Goal: Task Accomplishment & Management: Manage account settings

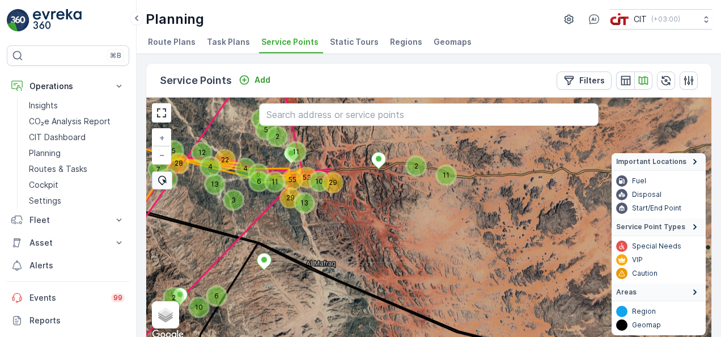
scroll to position [5, 0]
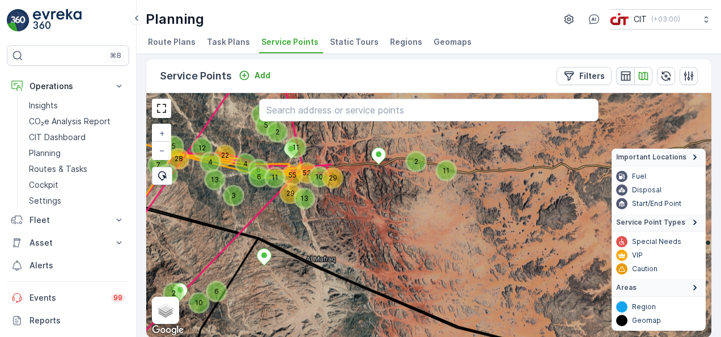
click at [620, 75] on icon "button" at bounding box center [625, 75] width 11 height 11
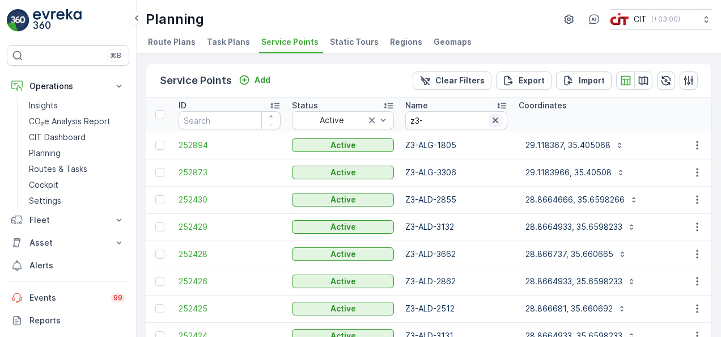
click at [495, 120] on icon "button" at bounding box center [495, 120] width 6 height 6
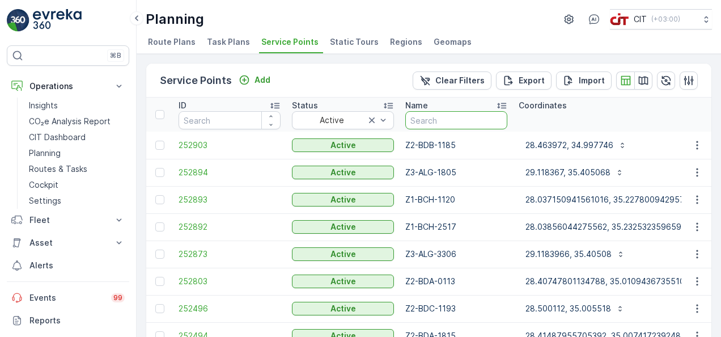
click at [471, 120] on input "text" at bounding box center [456, 120] width 102 height 18
type input "5"
click at [471, 120] on input "5" at bounding box center [456, 120] width 102 height 18
type input "5947"
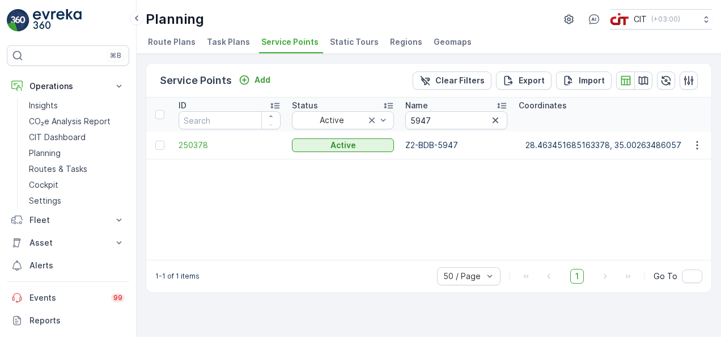
click at [668, 196] on div "ID Status Active Name 5947 Coordinates Type Select Creation Time - Operations S…" at bounding box center [428, 178] width 565 height 162
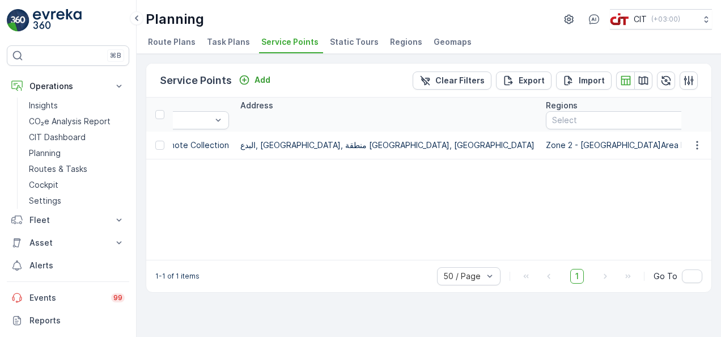
scroll to position [0, 1362]
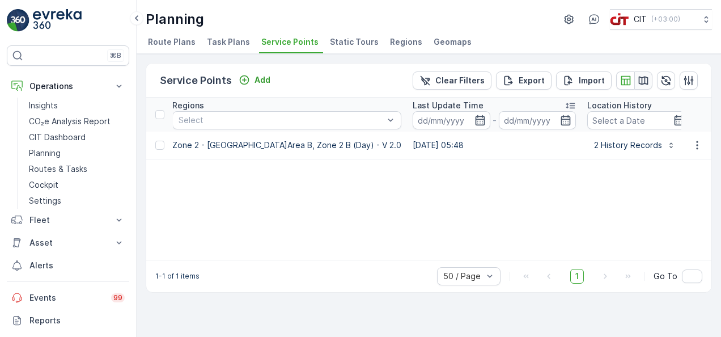
click at [642, 78] on icon "button" at bounding box center [644, 80] width 10 height 9
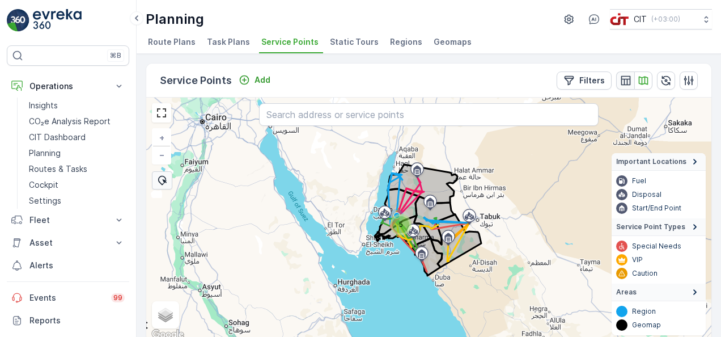
click at [622, 85] on icon "button" at bounding box center [625, 80] width 11 height 11
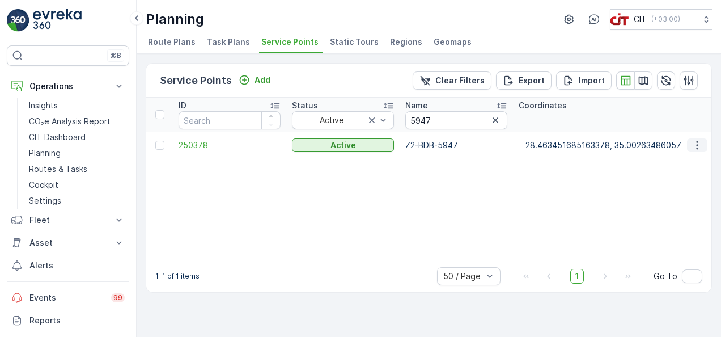
click at [698, 142] on icon "button" at bounding box center [696, 144] width 11 height 11
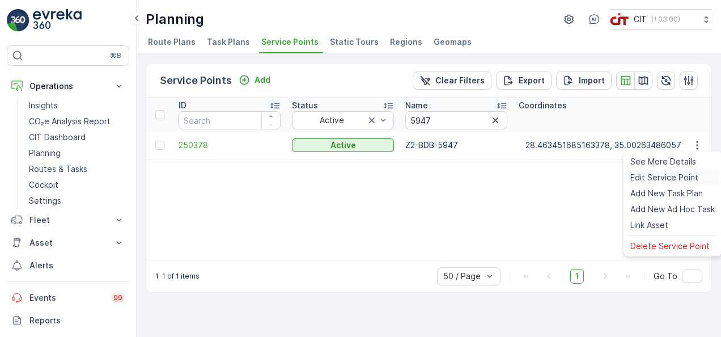
click at [660, 176] on span "Edit Service Point" at bounding box center [664, 177] width 68 height 11
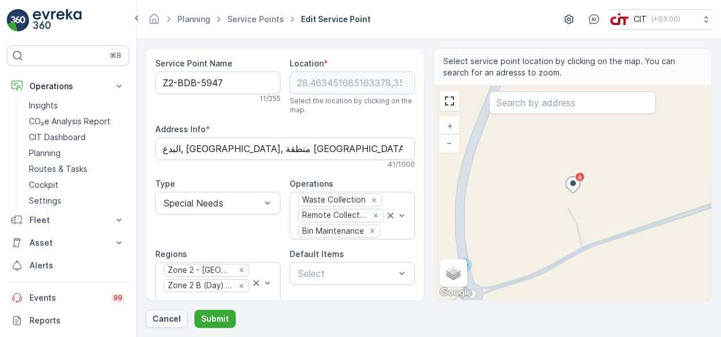
click at [155, 317] on p "Cancel" at bounding box center [166, 318] width 28 height 11
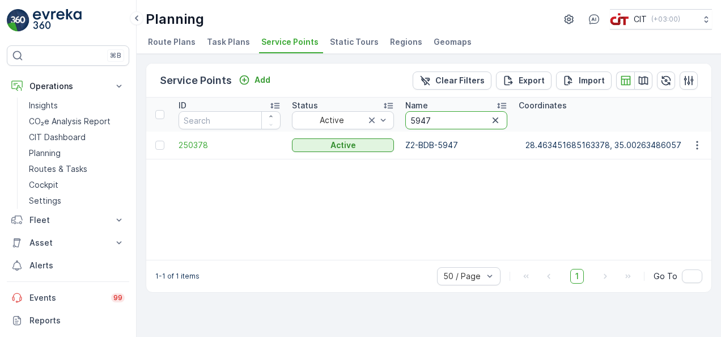
click at [440, 119] on input "5947" at bounding box center [456, 120] width 102 height 18
type input "5"
type input "3880"
click at [693, 149] on icon "button" at bounding box center [696, 144] width 11 height 11
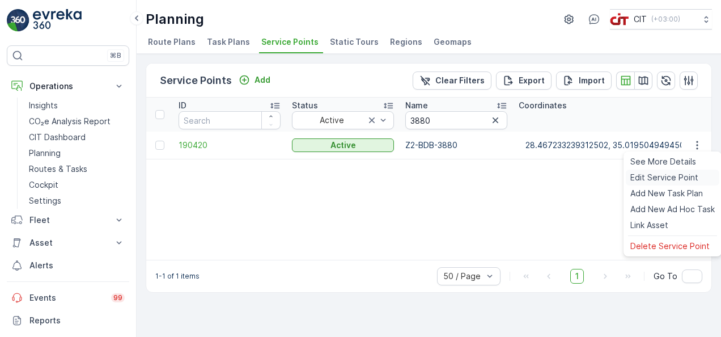
click at [665, 172] on span "Edit Service Point" at bounding box center [664, 177] width 68 height 11
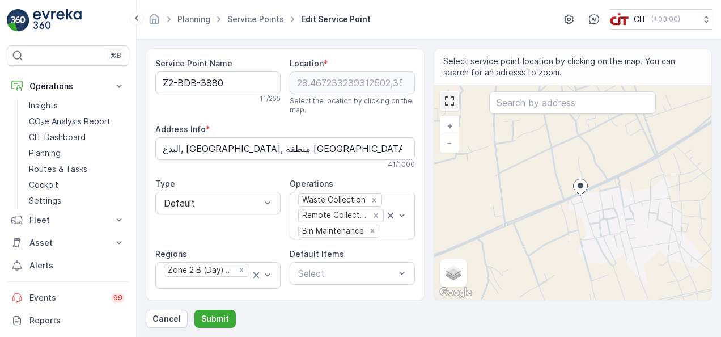
click at [453, 96] on link at bounding box center [449, 100] width 17 height 17
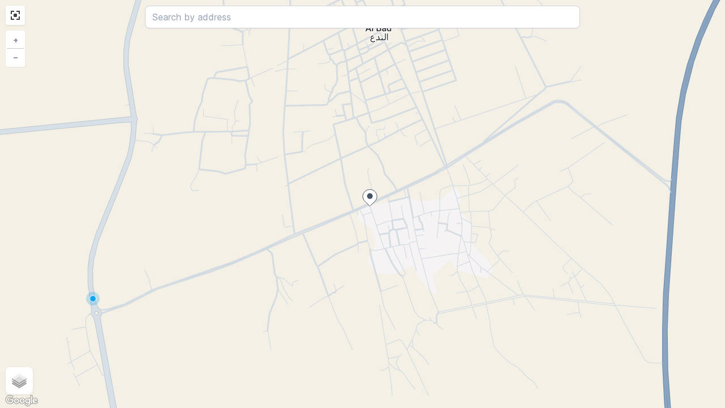
click at [401, 187] on div "+ − Satellite Roadmap Terrain Hybrid Leaflet Keyboard shortcuts Map Data Map da…" at bounding box center [362, 204] width 725 height 408
type input "28.468502667564934,35.02183914184571"
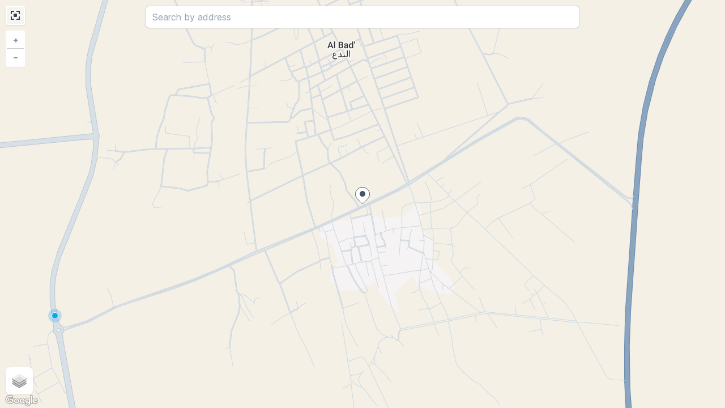
click at [17, 21] on link at bounding box center [15, 15] width 17 height 17
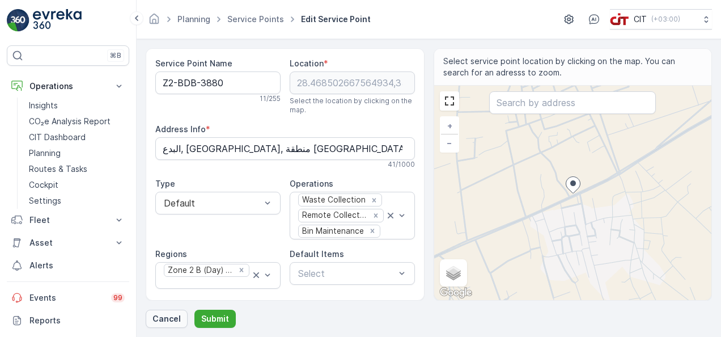
click at [170, 315] on p "Cancel" at bounding box center [166, 318] width 28 height 11
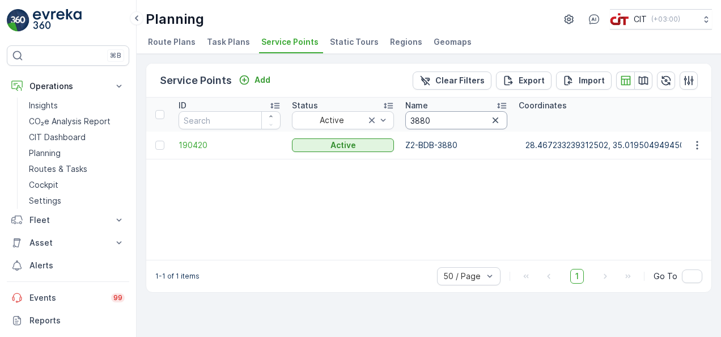
click at [477, 120] on input "3880" at bounding box center [456, 120] width 102 height 18
type input "3"
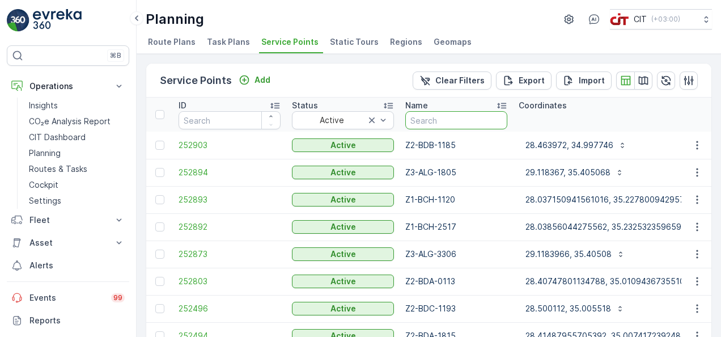
click at [477, 120] on input "text" at bounding box center [456, 120] width 102 height 18
type input "2500"
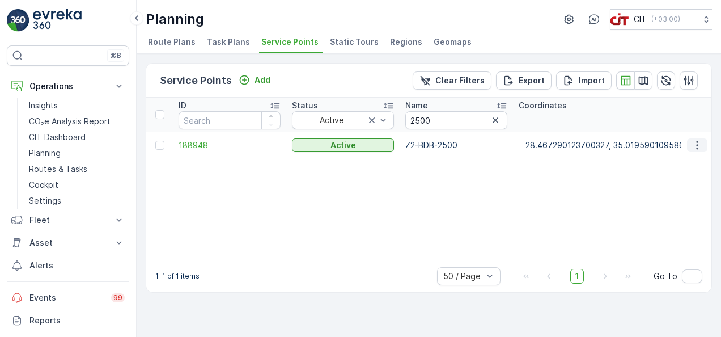
click at [698, 146] on icon "button" at bounding box center [696, 144] width 11 height 11
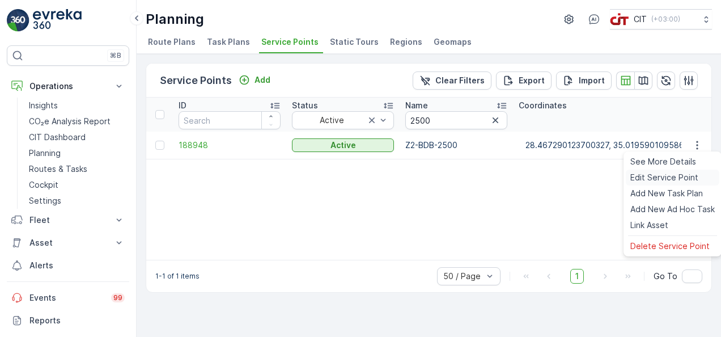
click at [682, 177] on span "Edit Service Point" at bounding box center [664, 177] width 68 height 11
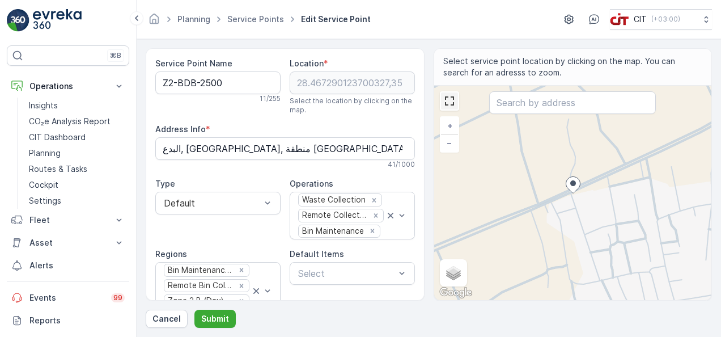
click at [453, 107] on link at bounding box center [449, 100] width 17 height 17
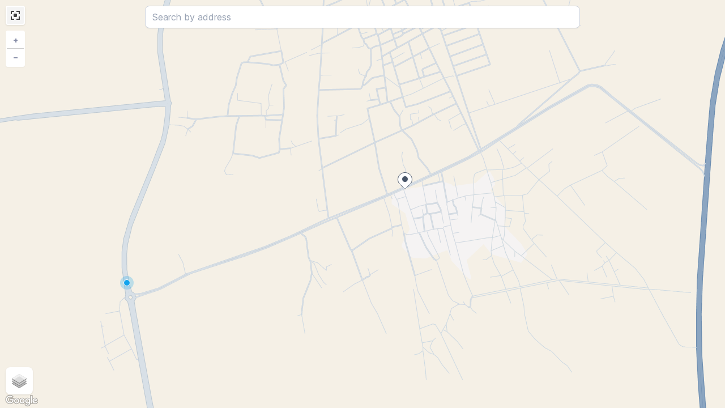
click at [16, 19] on link at bounding box center [15, 15] width 17 height 17
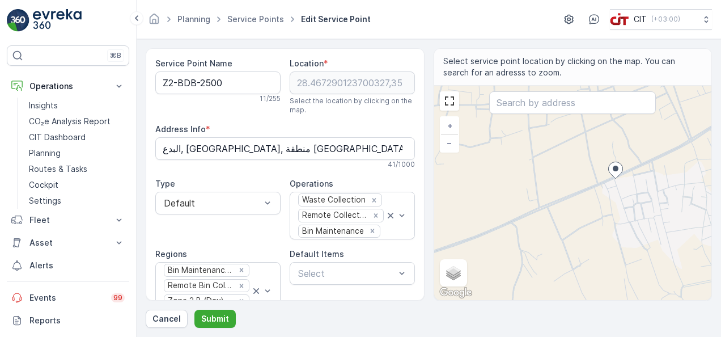
click at [228, 227] on div "Type Default" at bounding box center [217, 208] width 125 height 61
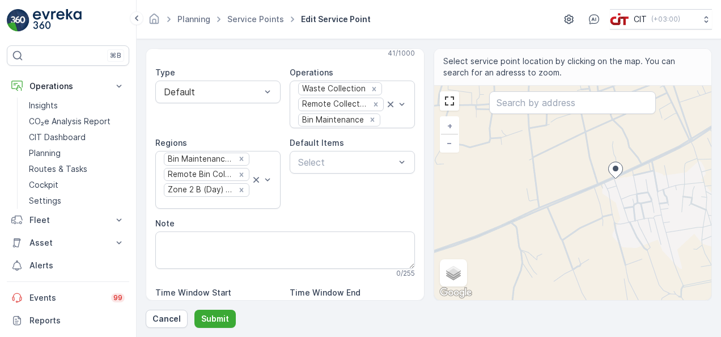
scroll to position [113, 0]
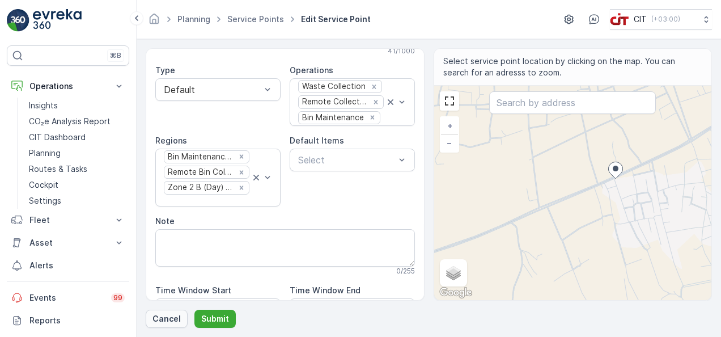
click at [160, 321] on p "Cancel" at bounding box center [166, 318] width 28 height 11
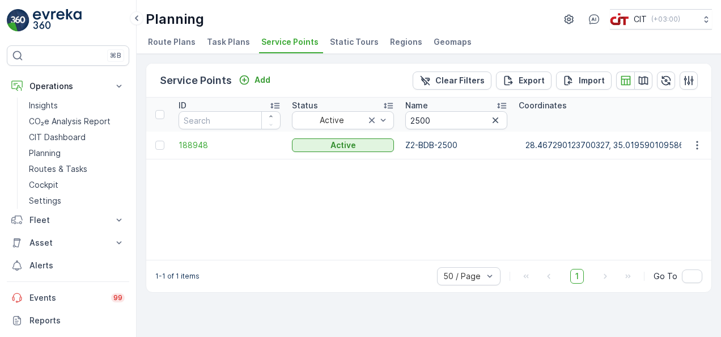
click at [332, 220] on div "ID Status Active Name 2500 Coordinates Type Select Creation Time - Operations S…" at bounding box center [428, 178] width 565 height 162
click at [447, 195] on div "ID Status Active Name 2500 Coordinates Type Select Creation Time - Operations S…" at bounding box center [428, 178] width 565 height 162
click at [695, 148] on icon "button" at bounding box center [696, 144] width 11 height 11
click at [674, 119] on th "Coordinates" at bounding box center [618, 114] width 211 height 34
